Goal: Task Accomplishment & Management: Use online tool/utility

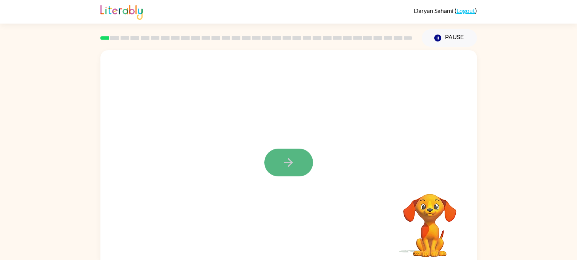
click at [277, 164] on button "button" at bounding box center [288, 163] width 49 height 28
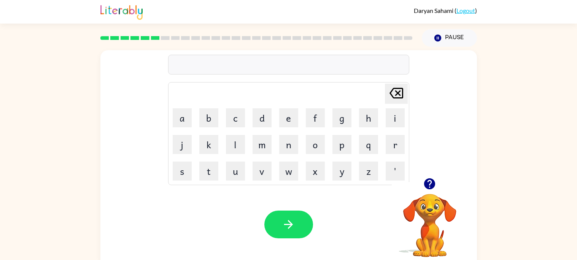
click at [232, 64] on div at bounding box center [288, 65] width 241 height 20
click at [171, 68] on div "fold" at bounding box center [288, 65] width 236 height 16
click at [455, 34] on button "Pause Pause" at bounding box center [448, 37] width 55 height 17
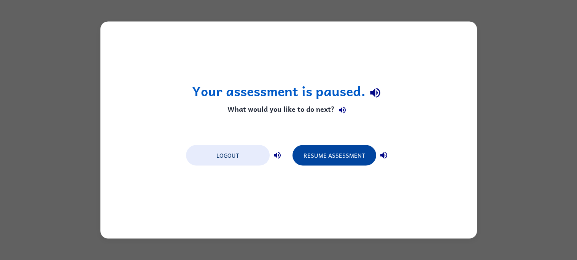
click at [349, 161] on button "Resume Assessment" at bounding box center [334, 155] width 84 height 21
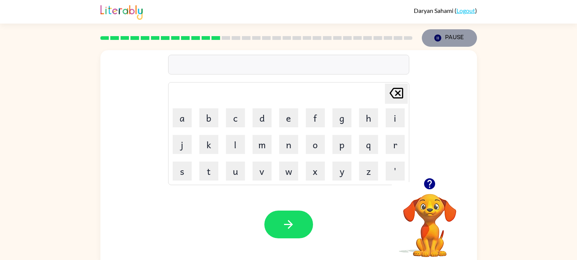
click at [442, 33] on button "Pause Pause" at bounding box center [448, 37] width 55 height 17
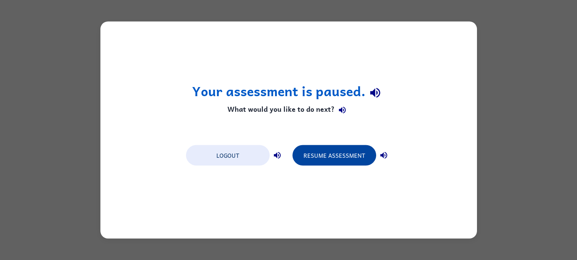
click at [368, 158] on button "Resume Assessment" at bounding box center [334, 155] width 84 height 21
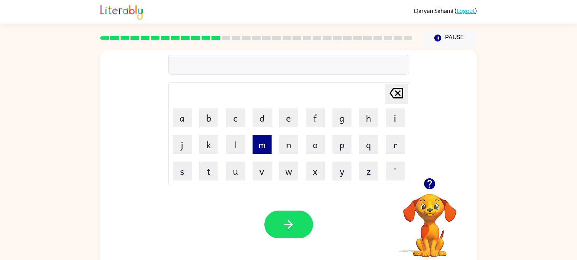
click at [269, 149] on button "m" at bounding box center [261, 144] width 19 height 19
type button "m"
click at [465, 10] on link "Logout" at bounding box center [465, 10] width 19 height 7
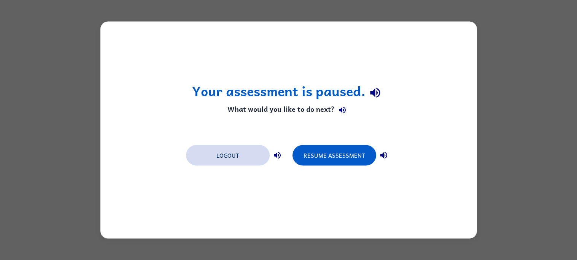
click at [233, 159] on button "Logout" at bounding box center [228, 155] width 84 height 21
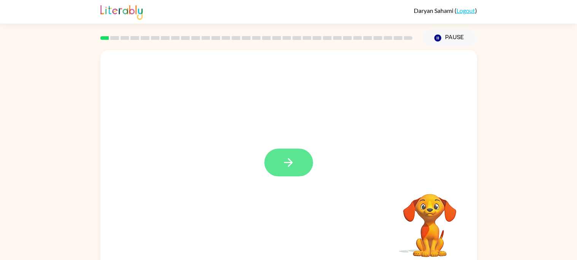
click at [301, 154] on button "button" at bounding box center [288, 163] width 49 height 28
click at [301, 154] on div at bounding box center [270, 144] width 325 height 27
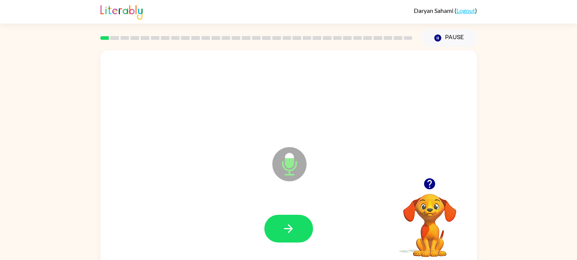
click at [313, 186] on icon "Microphone The Microphone is here when it is your turn to talk" at bounding box center [327, 173] width 114 height 57
click at [272, 227] on button "button" at bounding box center [288, 229] width 49 height 28
click at [280, 174] on icon at bounding box center [289, 164] width 34 height 34
click at [282, 168] on icon at bounding box center [289, 164] width 34 height 34
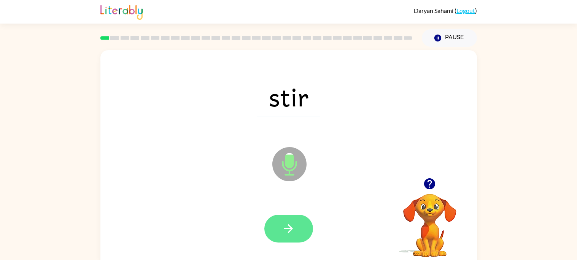
click at [297, 221] on button "button" at bounding box center [288, 229] width 49 height 28
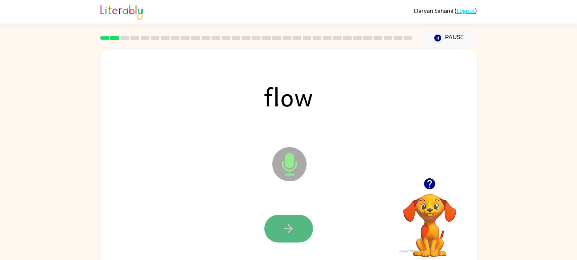
click at [290, 230] on icon "button" at bounding box center [288, 228] width 9 height 9
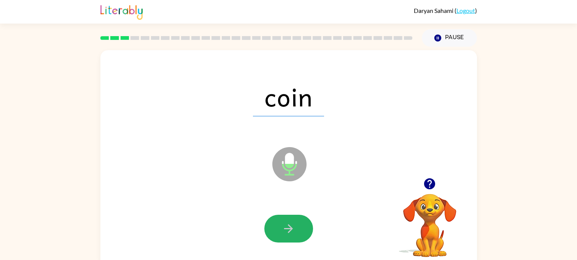
click at [290, 230] on icon "button" at bounding box center [288, 228] width 9 height 9
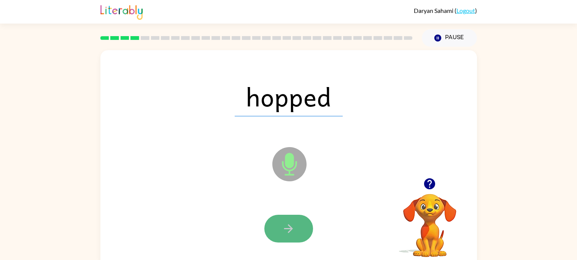
click at [292, 233] on icon "button" at bounding box center [288, 228] width 13 height 13
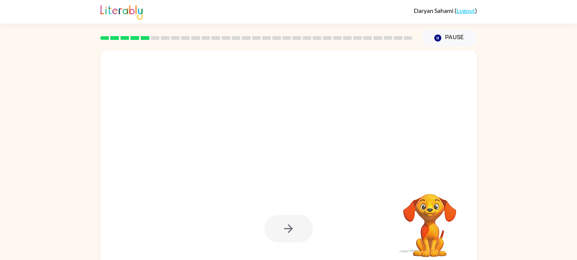
click at [293, 225] on div at bounding box center [288, 229] width 49 height 28
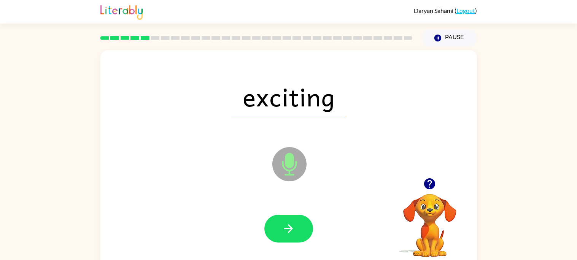
click at [293, 225] on div at bounding box center [288, 229] width 49 height 28
click at [293, 225] on icon "button" at bounding box center [288, 228] width 13 height 13
click at [293, 225] on div at bounding box center [288, 229] width 49 height 28
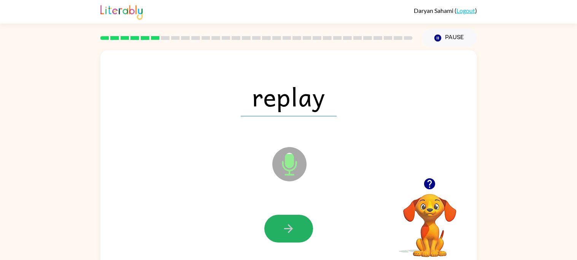
click at [293, 225] on icon "button" at bounding box center [288, 228] width 13 height 13
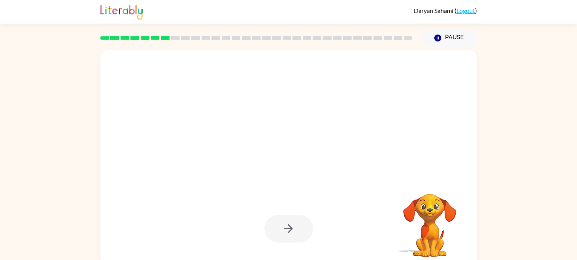
click at [291, 226] on div at bounding box center [288, 229] width 49 height 28
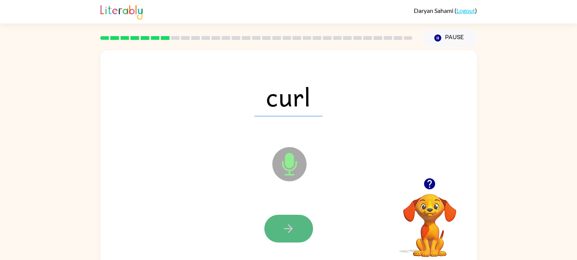
click at [292, 227] on icon "button" at bounding box center [288, 228] width 13 height 13
click at [292, 226] on div at bounding box center [288, 229] width 49 height 28
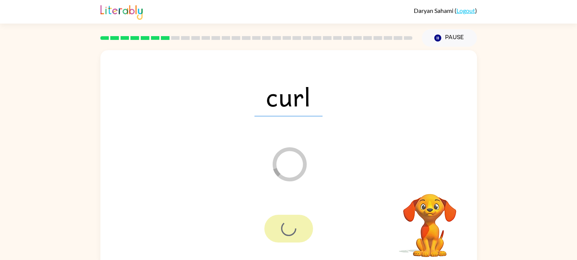
click at [291, 226] on div at bounding box center [288, 229] width 49 height 28
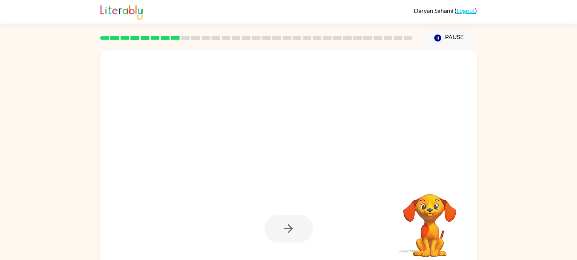
click at [291, 226] on div at bounding box center [288, 229] width 49 height 28
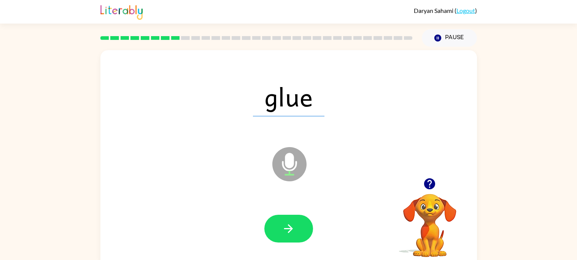
click at [291, 226] on icon "button" at bounding box center [288, 228] width 13 height 13
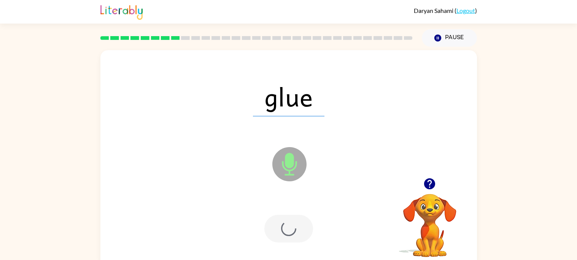
click at [291, 226] on div at bounding box center [288, 229] width 49 height 28
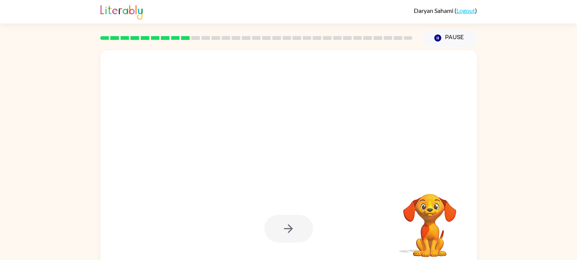
click at [291, 226] on div at bounding box center [288, 229] width 49 height 28
click at [291, 227] on div at bounding box center [288, 229] width 49 height 28
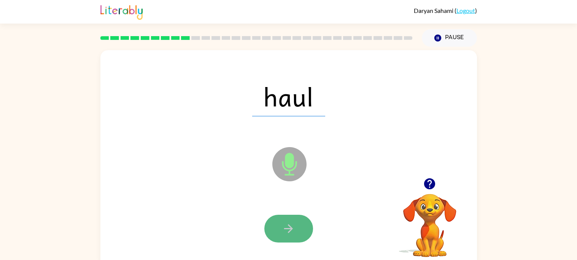
click at [292, 227] on icon "button" at bounding box center [288, 228] width 13 height 13
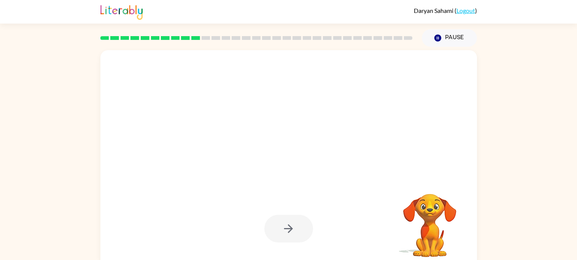
click at [292, 225] on div at bounding box center [288, 229] width 49 height 28
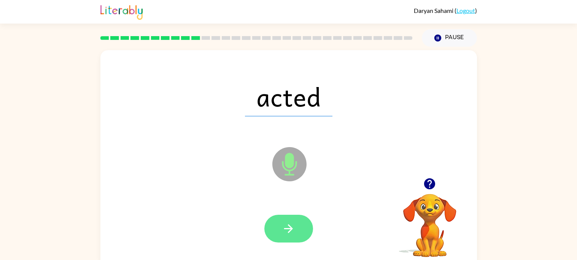
click at [292, 225] on icon "button" at bounding box center [288, 228] width 13 height 13
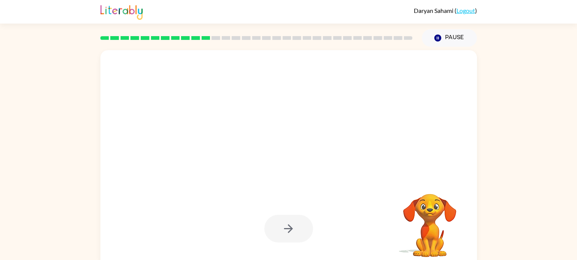
click at [287, 220] on div at bounding box center [288, 229] width 49 height 28
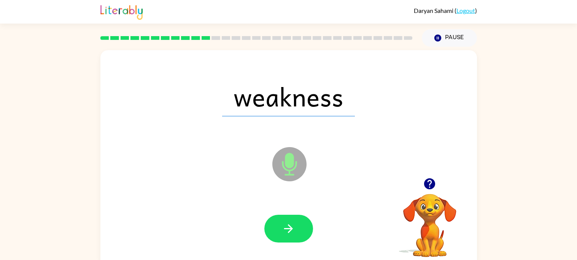
click at [287, 220] on button "button" at bounding box center [288, 229] width 49 height 28
click at [287, 220] on div at bounding box center [288, 229] width 49 height 28
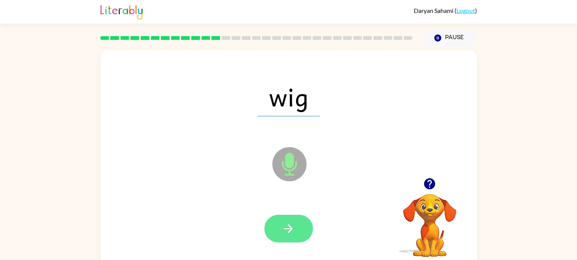
click at [289, 223] on icon "button" at bounding box center [288, 228] width 13 height 13
click at [295, 227] on button "button" at bounding box center [288, 229] width 49 height 28
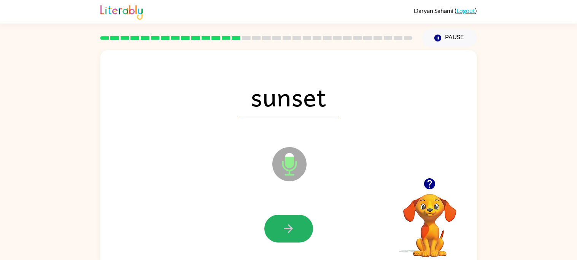
click at [295, 227] on button "button" at bounding box center [288, 229] width 49 height 28
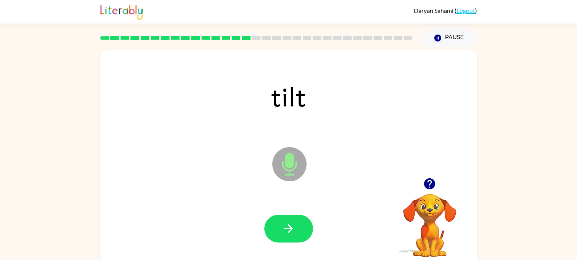
click at [295, 227] on button "button" at bounding box center [288, 229] width 49 height 28
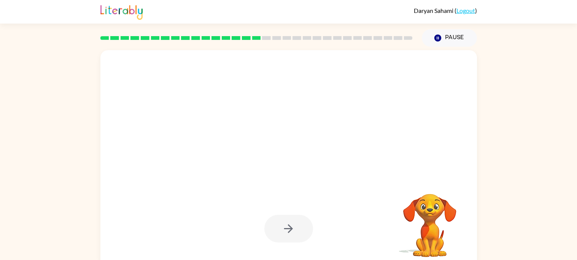
click at [294, 225] on div at bounding box center [288, 229] width 49 height 28
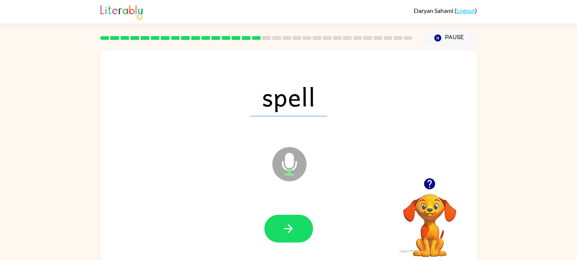
click at [294, 225] on icon "button" at bounding box center [288, 228] width 13 height 13
click at [294, 225] on div at bounding box center [288, 229] width 49 height 28
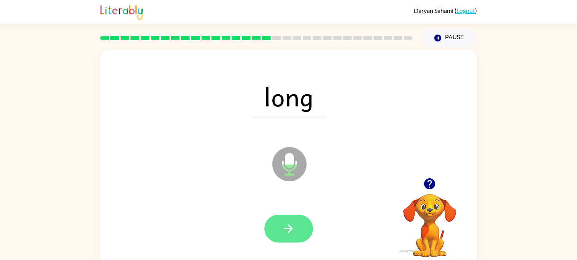
click at [296, 225] on button "button" at bounding box center [288, 229] width 49 height 28
click at [296, 224] on button "button" at bounding box center [288, 229] width 49 height 28
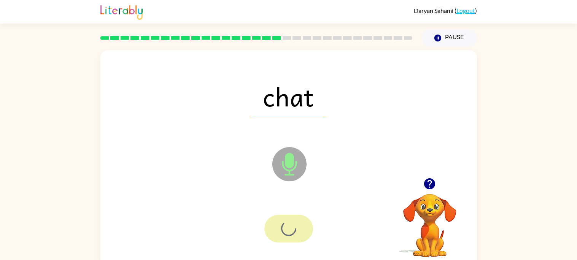
click at [296, 224] on div at bounding box center [288, 229] width 49 height 28
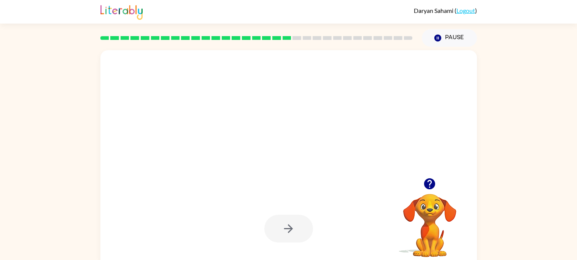
click at [290, 237] on div at bounding box center [288, 229] width 49 height 28
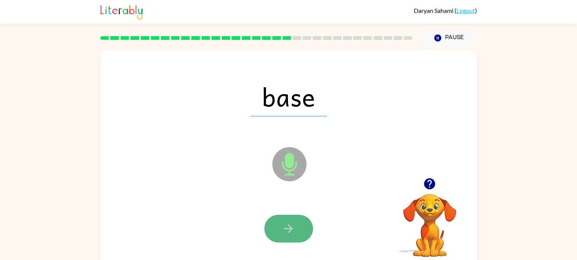
click at [291, 234] on icon "button" at bounding box center [288, 228] width 13 height 13
